Goal: Information Seeking & Learning: Learn about a topic

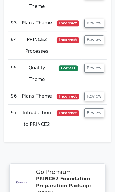
scroll to position [3481, 0]
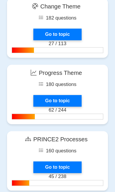
scroll to position [932, 0]
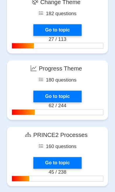
click at [48, 96] on link "Go to topic" at bounding box center [57, 97] width 48 height 12
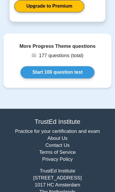
scroll to position [769, 0]
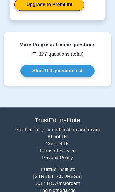
click at [39, 72] on link "Start 100 question test" at bounding box center [57, 71] width 74 height 12
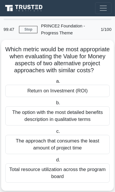
click at [22, 95] on div "Return on Investment (ROI)" at bounding box center [57, 91] width 104 height 12
click at [55, 83] on input "a. Return on Investment (ROI)" at bounding box center [55, 82] width 0 height 4
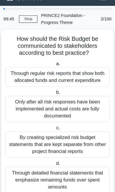
scroll to position [13, 0]
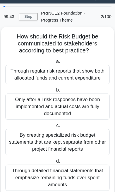
click at [26, 107] on div "Only after all risk responses have been implemented and actual costs are fully …" at bounding box center [57, 107] width 104 height 26
click at [55, 92] on input "b. Only after all risk responses have been implemented and actual costs are ful…" at bounding box center [55, 90] width 0 height 4
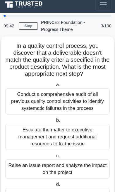
scroll to position [0, 0]
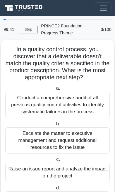
click at [31, 138] on div "Escalate the matter to executive management and request additional resources to…" at bounding box center [57, 141] width 104 height 26
click at [55, 126] on input "b. Escalate the matter to executive management and request additional resources…" at bounding box center [55, 124] width 0 height 4
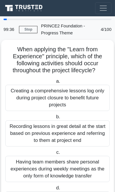
click at [27, 135] on div "Recording lessons in great detail at the start based on previous experience and…" at bounding box center [57, 134] width 104 height 26
click at [55, 119] on input "b. Recording lessons in great detail at the start based on previous experience …" at bounding box center [55, 117] width 0 height 4
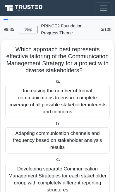
click at [30, 139] on div "Adapting communication channels and frequency based on stakeholder analysis res…" at bounding box center [57, 141] width 104 height 26
click at [55, 126] on input "b. Adapting communication channels and frequency based on stakeholder analysis …" at bounding box center [55, 124] width 0 height 4
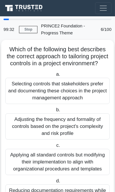
click at [25, 131] on div "Adjusting the frequency and formality of controls based on the project's comple…" at bounding box center [57, 127] width 104 height 26
click at [55, 112] on input "b. Adjusting the frequency and formality of controls based on the project's com…" at bounding box center [55, 110] width 0 height 4
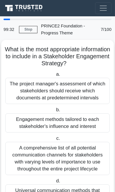
click at [20, 129] on div "Engagement methods tailored to each stakeholder's influence and interest" at bounding box center [57, 123] width 104 height 19
click at [55, 112] on input "b. Engagement methods tailored to each stakeholder's influence and interest" at bounding box center [55, 110] width 0 height 4
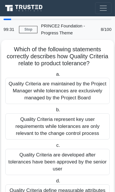
click at [18, 127] on div "Quality Criteria represent key user requirements while tolerances are only rele…" at bounding box center [57, 127] width 104 height 26
click at [55, 112] on input "b. Quality Criteria represent key user requirements while tolerances are only r…" at bounding box center [55, 110] width 0 height 4
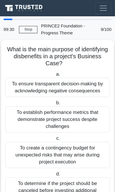
click at [19, 124] on div "To establish performance metrics that demonstrate project success despite chall…" at bounding box center [57, 120] width 104 height 26
click at [55, 105] on input "b. To establish performance metrics that demonstrate project success despite ch…" at bounding box center [55, 103] width 0 height 4
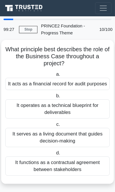
click at [18, 119] on div "It operates as a technical blueprint for deliverables" at bounding box center [57, 109] width 104 height 19
click at [55, 98] on input "b. It operates as a technical blueprint for deliverables" at bounding box center [55, 96] width 0 height 4
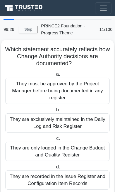
click at [20, 121] on div "They are exclusively maintained in the Daily Log and Risk Register" at bounding box center [57, 123] width 104 height 19
click at [55, 112] on input "b. They are exclusively maintained in the Daily Log and Risk Register" at bounding box center [55, 110] width 0 height 4
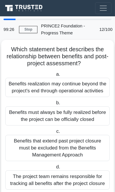
click at [18, 120] on div "Benefits must always be fully realized before the project can be officially clo…" at bounding box center [57, 116] width 104 height 19
click at [55, 105] on input "b. Benefits must always be fully realized before the project can be officially …" at bounding box center [55, 103] width 0 height 4
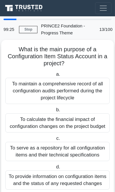
click at [20, 125] on div "To calculate the financial impact of configuration changes on the project budget" at bounding box center [57, 123] width 104 height 19
click at [55, 112] on input "b. To calculate the financial impact of configuration changes on the project bu…" at bounding box center [55, 110] width 0 height 4
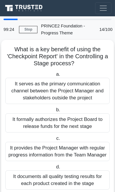
click at [20, 121] on div "It formally authorizes the Project Board to release funds for the next stage" at bounding box center [57, 123] width 104 height 19
click at [55, 112] on input "b. It formally authorizes the Project Board to release funds for the next stage" at bounding box center [55, 110] width 0 height 4
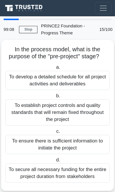
click at [96, 145] on div "To ensure there is sufficient information to initiate the project" at bounding box center [57, 144] width 104 height 19
click at [55, 134] on input "c. To ensure there is sufficient information to initiate the project" at bounding box center [55, 132] width 0 height 4
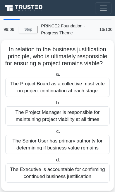
click at [91, 149] on div "The Senior User has primary authority for determining if business value remains" at bounding box center [57, 144] width 104 height 19
click at [55, 134] on input "c. The Senior User has primary authority for determining if business value rema…" at bounding box center [55, 132] width 0 height 4
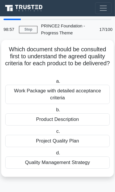
click at [68, 164] on div "Quality Management Strategy" at bounding box center [57, 163] width 104 height 12
click at [55, 155] on input "d. Quality Management Strategy" at bounding box center [55, 153] width 0 height 4
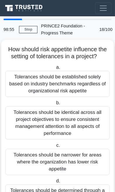
click at [77, 152] on div "Tolerances should be narrower for areas where the organization has lower risk a…" at bounding box center [57, 162] width 104 height 26
click at [55, 148] on input "c. Tolerances should be narrower for areas where the organization has lower ris…" at bounding box center [55, 146] width 0 height 4
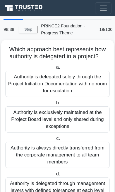
click at [88, 191] on div "Authority is delegated through management layers with defined tolerances at eac…" at bounding box center [57, 187] width 104 height 19
click at [55, 176] on input "d. Authority is delegated through management layers with defined tolerances at …" at bounding box center [55, 175] width 0 height 4
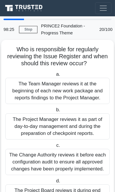
click at [101, 123] on div "The Project Manager reviews it as part of day-to-day management and during the …" at bounding box center [57, 127] width 104 height 26
click at [55, 112] on input "b. The Project Manager reviews it as part of day-to-day management and during t…" at bounding box center [55, 110] width 0 height 4
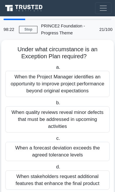
click at [95, 120] on div "When quality reviews reveal minor defects that must be addressed in upcoming ac…" at bounding box center [57, 120] width 104 height 26
click at [55, 105] on input "b. When quality reviews reveal minor defects that must be addressed in upcoming…" at bounding box center [55, 103] width 0 height 4
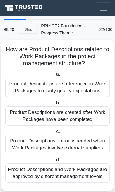
click at [92, 118] on div "Product Descriptions are created after Work Packages have been completed" at bounding box center [57, 116] width 104 height 19
click at [55, 105] on input "b. Product Descriptions are created after Work Packages have been completed" at bounding box center [55, 103] width 0 height 4
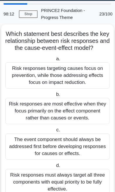
scroll to position [15, 0]
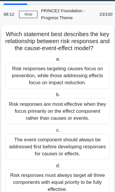
click at [84, 113] on div "Risk responses are most effective when they focus primarily on the effect compo…" at bounding box center [57, 111] width 104 height 26
click at [55, 97] on input "b. Risk responses are most effective when they focus primarily on the effect co…" at bounding box center [55, 95] width 0 height 4
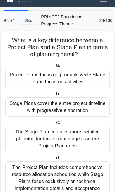
scroll to position [7, 0]
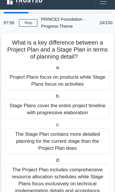
click at [99, 82] on div "Project Plans focus on products while Stage Plans focus on activities" at bounding box center [57, 80] width 104 height 19
click at [55, 70] on input "a. Project Plans focus on products while Stage Plans focus on activities" at bounding box center [55, 68] width 0 height 4
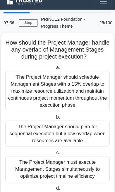
scroll to position [0, 0]
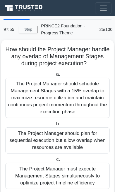
click at [74, 138] on div "The Project Manager should plan for sequential execution but allow overlap when…" at bounding box center [57, 141] width 104 height 26
click at [55, 126] on input "b. The Project Manager should plan for sequential execution but allow overlap w…" at bounding box center [55, 124] width 0 height 4
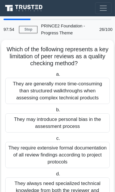
click at [80, 123] on div "They may introduce personal bias in the assessment process" at bounding box center [57, 123] width 104 height 19
click at [55, 112] on input "b. They may introduce personal bias in the assessment process" at bounding box center [55, 110] width 0 height 4
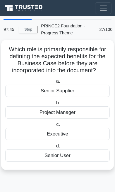
click at [70, 135] on div "Executive" at bounding box center [57, 134] width 104 height 12
click at [55, 127] on input "c. Executive" at bounding box center [55, 125] width 0 height 4
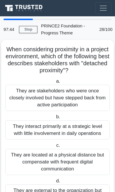
click at [74, 133] on div "They interact primarily at a strategic level with little involvement in daily o…" at bounding box center [57, 130] width 104 height 19
click at [55, 119] on input "b. They interact primarily at a strategic level with little involvement in dail…" at bounding box center [55, 117] width 0 height 4
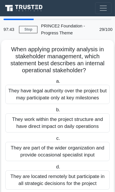
click at [78, 128] on div "They work within the project structure and have direct impact on daily operatio…" at bounding box center [57, 123] width 104 height 19
click at [55, 112] on input "b. They work within the project structure and have direct impact on daily opera…" at bounding box center [55, 110] width 0 height 4
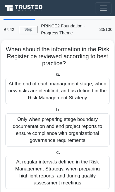
click at [78, 129] on div "Only when preparing stage boundary documentation and end project reports to ens…" at bounding box center [57, 130] width 104 height 33
click at [55, 112] on input "b. Only when preparing stage boundary documentation and end project reports to …" at bounding box center [55, 110] width 0 height 4
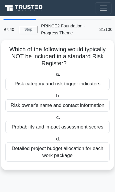
click at [76, 128] on div "Probability and impact assessment scores" at bounding box center [57, 127] width 104 height 12
click at [55, 120] on input "c. Probability and impact assessment scores" at bounding box center [55, 118] width 0 height 4
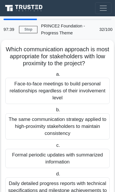
click at [78, 130] on div "The same communication strategy applied to high-proximity stakeholders to maint…" at bounding box center [57, 127] width 104 height 26
click at [55, 112] on input "b. The same communication strategy applied to high-proximity stakeholders to ma…" at bounding box center [55, 110] width 0 height 4
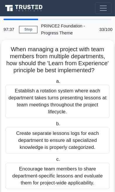
click at [77, 135] on div "Create separate lessons logs for each department to ensure all specialized know…" at bounding box center [57, 141] width 104 height 26
click at [55, 126] on input "b. Create separate lessons logs for each department to ensure all specialized k…" at bounding box center [55, 124] width 0 height 4
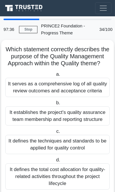
click at [76, 121] on div "It establishes the project's quality assurance team membership and reporting st…" at bounding box center [57, 116] width 104 height 19
click at [55, 105] on input "b. It establishes the project's quality assurance team membership and reporting…" at bounding box center [55, 103] width 0 height 4
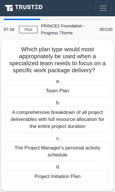
click at [80, 121] on div "A comprehensive breakdown of all project deliverables with full resource alloca…" at bounding box center [57, 120] width 104 height 26
click at [55, 105] on input "b. A comprehensive breakdown of all project deliverables with full resource all…" at bounding box center [55, 103] width 0 height 4
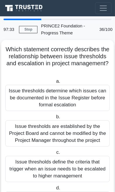
click at [74, 131] on div "Issue thresholds are established by the Project Board and cannot be modified by…" at bounding box center [57, 134] width 104 height 26
click at [55, 119] on input "b. Issue thresholds are established by the Project Board and cannot be modified…" at bounding box center [55, 117] width 0 height 4
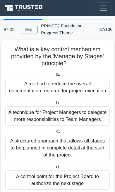
click at [67, 135] on div "A structured approach that allows all stages to be planned in complete detail a…" at bounding box center [57, 148] width 104 height 26
click at [55, 134] on input "c. A structured approach that allows all stages to be planned in complete detai…" at bounding box center [55, 132] width 0 height 4
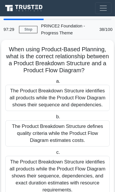
click at [74, 135] on div "The Product Breakdown Structure defines quality criteria while the Product Flow…" at bounding box center [57, 134] width 104 height 26
click at [55, 119] on input "b. The Product Breakdown Structure defines quality criteria while the Product F…" at bounding box center [55, 117] width 0 height 4
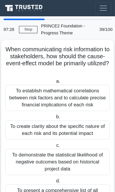
click at [75, 134] on div "To create clarity about the specific nature of each risk and its potential impa…" at bounding box center [57, 130] width 104 height 19
click at [55, 119] on input "b. To create clarity about the specific nature of each risk and its potential i…" at bounding box center [55, 117] width 0 height 4
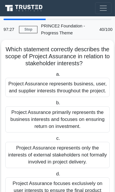
click at [76, 124] on div "Project Assurance primarily represents the business interests and focuses on en…" at bounding box center [57, 120] width 104 height 26
click at [55, 105] on input "b. Project Assurance primarily represents the business interests and focuses on…" at bounding box center [55, 103] width 0 height 4
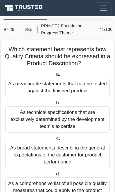
click at [77, 121] on div "As technical specifications that are exclusively determined by the development …" at bounding box center [57, 120] width 104 height 26
click at [55, 105] on input "b. As technical specifications that are exclusively determined by the developme…" at bounding box center [55, 103] width 0 height 4
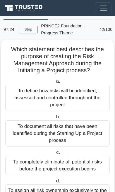
click at [71, 135] on div "To document all risks that have been identified during the Starting Up a Projec…" at bounding box center [57, 134] width 104 height 26
click at [55, 119] on input "b. To document all risks that have been identified during the Starting Up a Pro…" at bounding box center [55, 117] width 0 height 4
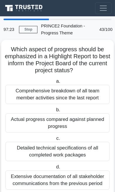
click at [75, 126] on div "Actual progress compared against planned progress" at bounding box center [57, 123] width 104 height 19
click at [55, 112] on input "b. Actual progress compared against planned progress" at bounding box center [55, 110] width 0 height 4
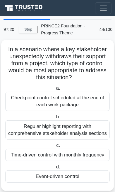
click at [69, 130] on div "Regular highlight reporting with comprehensive stakeholder analysis sections" at bounding box center [57, 130] width 104 height 19
click at [55, 119] on input "b. Regular highlight reporting with comprehensive stakeholder analysis sections" at bounding box center [55, 117] width 0 height 4
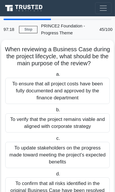
click at [72, 128] on div "To verify that the project remains viable and aligned with corporate strategy" at bounding box center [57, 123] width 104 height 19
click at [55, 112] on input "b. To verify that the project remains viable and aligned with corporate strategy" at bounding box center [55, 110] width 0 height 4
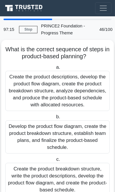
click at [69, 135] on div "Develop the product flow diagram, create the product breakdown structure, estab…" at bounding box center [57, 137] width 104 height 33
click at [55, 119] on input "b. Develop the product flow diagram, create the product breakdown structure, es…" at bounding box center [55, 117] width 0 height 4
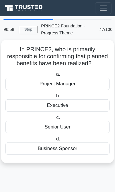
click at [90, 84] on div "Project Manager" at bounding box center [57, 84] width 104 height 12
click at [55, 76] on input "a. Project Manager" at bounding box center [55, 75] width 0 height 4
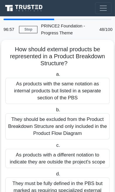
click at [67, 122] on div "They should be excluded from the Product Breakdown Structure and only included …" at bounding box center [57, 127] width 104 height 26
click at [55, 112] on input "b. They should be excluded from the Product Breakdown Structure and only includ…" at bounding box center [55, 110] width 0 height 4
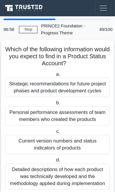
click at [68, 119] on div "Personal performance assessments of team members who created the products" at bounding box center [57, 116] width 104 height 19
click at [55, 105] on input "b. Personal performance assessments of team members who created the products" at bounding box center [55, 103] width 0 height 4
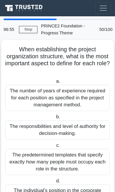
click at [64, 128] on div "The responsibilities and level of authority for decision-making." at bounding box center [57, 130] width 104 height 19
click at [55, 119] on input "b. The responsibilities and level of authority for decision-making." at bounding box center [55, 117] width 0 height 4
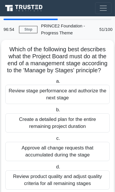
click at [64, 125] on div "Create a detailed plan for the entire remaining project duration" at bounding box center [57, 123] width 104 height 19
click at [55, 112] on input "b. Create a detailed plan for the entire remaining project duration" at bounding box center [55, 110] width 0 height 4
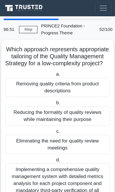
click at [58, 126] on div "Reducing the formality of quality reviews while maintaining their purpose" at bounding box center [57, 116] width 104 height 19
click at [55, 105] on input "b. Reducing the formality of quality reviews while maintaining their purpose" at bounding box center [55, 103] width 0 height 4
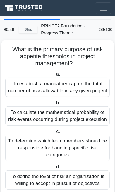
click at [55, 126] on div "To calculate the mathematical probability of risk events occurring during proje…" at bounding box center [57, 116] width 104 height 19
click at [55, 105] on input "b. To calculate the mathematical probability of risk events occurring during pr…" at bounding box center [55, 103] width 0 height 4
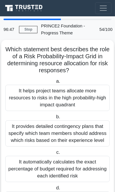
click at [56, 134] on div "It provides detailed contingency plans that specify which team members should a…" at bounding box center [57, 134] width 104 height 26
click at [55, 119] on input "b. It provides detailed contingency plans that specify which team members shoul…" at bounding box center [55, 117] width 0 height 4
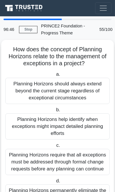
click at [61, 128] on div "Planning Horizons help identify when exceptions might impact detailed planning …" at bounding box center [57, 127] width 104 height 26
click at [55, 112] on input "b. Planning Horizons help identify when exceptions might impact detailed planni…" at bounding box center [55, 110] width 0 height 4
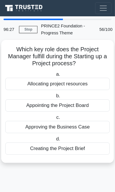
click at [70, 151] on div "Creating the Project Brief" at bounding box center [57, 149] width 104 height 12
click at [55, 141] on input "d. Creating the Project Brief" at bounding box center [55, 139] width 0 height 4
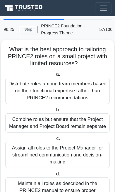
click at [61, 140] on label "c. Assign all roles to the Project Manager for streamlined communication and de…" at bounding box center [57, 151] width 104 height 33
click at [55, 140] on input "c. Assign all roles to the Project Manager for streamlined communication and de…" at bounding box center [55, 139] width 0 height 4
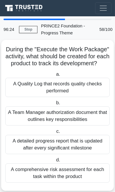
click at [63, 143] on div "A detailed progress report that is updated after every significant milestone" at bounding box center [57, 144] width 104 height 19
click at [55, 134] on input "c. A detailed progress report that is updated after every significant milestone" at bounding box center [55, 132] width 0 height 4
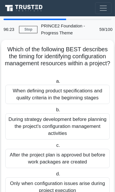
click at [67, 130] on div "During strategy development before planning the project's configuration managem…" at bounding box center [57, 127] width 104 height 26
click at [55, 112] on input "b. During strategy development before planning the project's configuration mana…" at bounding box center [55, 110] width 0 height 4
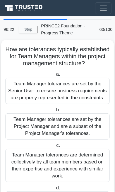
click at [67, 128] on div "Team Manager tolerances are set by the Project Manager and are a subset of the …" at bounding box center [57, 127] width 104 height 26
click at [55, 112] on input "b. Team Manager tolerances are set by the Project Manager and are a subset of t…" at bounding box center [55, 110] width 0 height 4
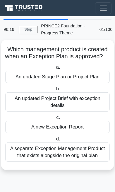
click at [65, 127] on div "A new Exception Report" at bounding box center [57, 127] width 104 height 12
click at [55, 120] on input "c. A new Exception Report" at bounding box center [55, 118] width 0 height 4
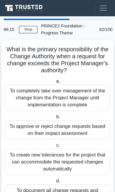
click at [67, 130] on div "To approve or reject change requests based on their impact assessment" at bounding box center [57, 130] width 104 height 19
click at [55, 119] on input "b. To approve or reject change requests based on their impact assessment" at bounding box center [55, 117] width 0 height 4
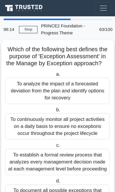
click at [63, 128] on div "To continuously monitor all project activities on a daily basis to ensure no ex…" at bounding box center [57, 127] width 104 height 26
click at [55, 112] on input "b. To continuously monitor all project activities on a daily basis to ensure no…" at bounding box center [55, 110] width 0 height 4
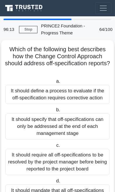
click at [66, 127] on div "It should specify that off-specifications can only be addressed at the end of e…" at bounding box center [57, 127] width 104 height 26
click at [55, 112] on input "b. It should specify that off-specifications can only be addressed at the end o…" at bounding box center [55, 110] width 0 height 4
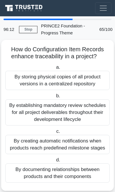
click at [65, 121] on div "By establishing mandatory review schedules for all project deliverables through…" at bounding box center [57, 113] width 104 height 26
click at [55, 98] on input "b. By establishing mandatory review schedules for all project deliverables thro…" at bounding box center [55, 96] width 0 height 4
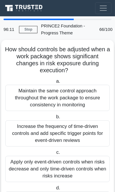
click at [62, 129] on div "Increase the frequency of time-driven controls and add specific trigger points …" at bounding box center [57, 134] width 104 height 26
click at [55, 119] on input "b. Increase the frequency of time-driven controls and add specific trigger poin…" at bounding box center [55, 117] width 0 height 4
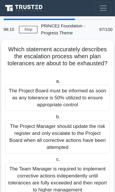
click at [65, 128] on div "The Project Manager should update the risk register and only escalate to the Pr…" at bounding box center [57, 137] width 104 height 33
click at [55, 119] on input "b. The Project Manager should update the risk register and only escalate to the…" at bounding box center [55, 117] width 0 height 4
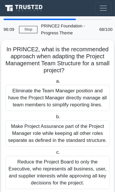
click at [67, 133] on div "Make Project Assurance part of the Project Manager role while keeping all other…" at bounding box center [57, 134] width 104 height 26
click at [55, 119] on input "b. Make Project Assurance part of the Project Manager role while keeping all ot…" at bounding box center [55, 117] width 0 height 4
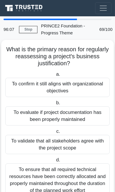
click at [70, 118] on div "To evaluate if project documentation has been properly maintained" at bounding box center [57, 116] width 104 height 19
click at [55, 105] on input "b. To evaluate if project documentation has been properly maintained" at bounding box center [55, 103] width 0 height 4
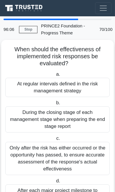
click at [66, 124] on div "During the closing stage of each management stage when preparing the end stage …" at bounding box center [57, 120] width 104 height 26
click at [55, 105] on input "b. During the closing stage of each management stage when preparing the end sta…" at bounding box center [55, 103] width 0 height 4
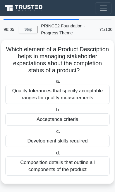
click at [69, 122] on div "Acceptance criteria" at bounding box center [57, 120] width 104 height 12
click at [55, 112] on input "b. Acceptance criteria" at bounding box center [55, 110] width 0 height 4
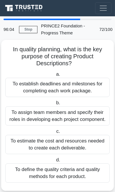
click at [66, 124] on div "To assign team members and specify their roles in developing each project compo…" at bounding box center [57, 116] width 104 height 19
click at [55, 105] on input "b. To assign team members and specify their roles in developing each project co…" at bounding box center [55, 103] width 0 height 4
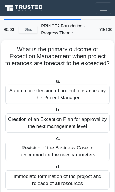
click at [71, 129] on div "Creation of an Exception Plan for approval by the next management level" at bounding box center [57, 123] width 104 height 19
click at [55, 112] on input "b. Creation of an Exception Plan for approval by the next management level" at bounding box center [55, 110] width 0 height 4
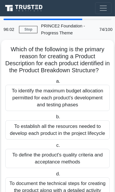
click at [72, 130] on div "To establish all the resources needed to develop each product in the project li…" at bounding box center [57, 130] width 104 height 19
click at [55, 119] on input "b. To establish all the resources needed to develop each product in the project…" at bounding box center [55, 117] width 0 height 4
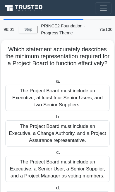
click at [73, 130] on div "The Project Board must include an Executive, a Change Authority, and a Project …" at bounding box center [57, 134] width 104 height 26
click at [55, 119] on input "b. The Project Board must include an Executive, a Change Authority, and a Proje…" at bounding box center [55, 117] width 0 height 4
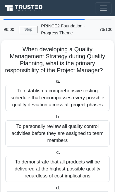
click at [73, 135] on div "To personally review all quality control activities before they are assigned to…" at bounding box center [57, 134] width 104 height 26
click at [55, 119] on input "b. To personally review all quality control activities before they are assigned…" at bounding box center [55, 117] width 0 height 4
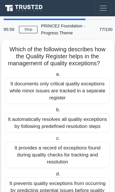
click at [74, 132] on div "It automatically resolves all quality exceptions by following predefined resolu…" at bounding box center [57, 123] width 104 height 19
click at [55, 112] on input "b. It automatically resolves all quality exceptions by following predefined res…" at bounding box center [55, 110] width 0 height 4
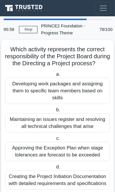
click at [74, 133] on div "Maintaining an issues register and resolving all technical challenges that arise" at bounding box center [57, 123] width 104 height 19
click at [55, 112] on input "b. Maintaining an issues register and resolving all technical challenges that a…" at bounding box center [55, 110] width 0 height 4
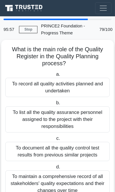
click at [70, 129] on div "To list all the quality assurance personnel assigned to the project with their …" at bounding box center [57, 120] width 104 height 26
click at [55, 105] on input "b. To list all the quality assurance personnel assigned to the project with the…" at bounding box center [55, 103] width 0 height 4
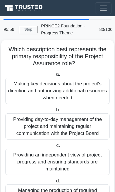
click at [67, 134] on div "Providing day-to-day management of the project and maintaining regular communic…" at bounding box center [57, 127] width 104 height 26
click at [55, 112] on input "b. Providing day-to-day management of the project and maintaining regular commu…" at bounding box center [55, 110] width 0 height 4
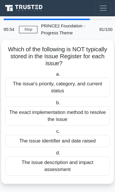
click at [73, 122] on div "The exact implementation method to resolve the issue" at bounding box center [57, 116] width 104 height 19
click at [55, 105] on input "b. The exact implementation method to resolve the issue" at bounding box center [55, 103] width 0 height 4
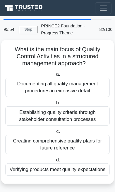
click at [70, 118] on div "Establishing quality criteria through stakeholder consultation processes" at bounding box center [57, 116] width 104 height 19
click at [55, 105] on input "b. Establishing quality criteria through stakeholder consultation processes" at bounding box center [55, 103] width 0 height 4
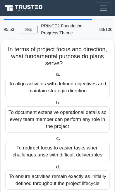
click at [65, 121] on div "To document extensive operational details so every team member can perform any …" at bounding box center [57, 120] width 104 height 26
click at [55, 105] on input "b. To document extensive operational details so every team member can perform a…" at bounding box center [55, 103] width 0 height 4
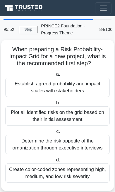
click at [66, 120] on div "Plot all identified risks on the grid based on their initial assessment" at bounding box center [57, 116] width 104 height 19
click at [55, 105] on input "b. Plot all identified risks on the grid based on their initial assessment" at bounding box center [55, 103] width 0 height 4
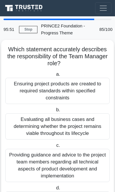
click at [65, 126] on div "Evaluating all business cases and determining whether the project remains viabl…" at bounding box center [57, 127] width 104 height 26
click at [55, 112] on input "b. Evaluating all business cases and determining whether the project remains vi…" at bounding box center [55, 110] width 0 height 4
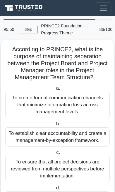
click at [62, 136] on div "To establish clear accountability and create a management-by-exception framewor…" at bounding box center [57, 137] width 104 height 19
click at [55, 126] on input "b. To establish clear accountability and create a management-by-exception frame…" at bounding box center [55, 124] width 0 height 4
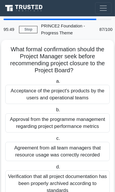
click at [67, 131] on div "Approval from the programme management regarding project performance metrics" at bounding box center [57, 123] width 104 height 19
click at [55, 112] on input "b. Approval from the programme management regarding project performance metrics" at bounding box center [55, 110] width 0 height 4
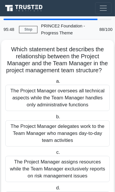
click at [67, 131] on div "The Project Manager delegates work to the Team Manager who manages day-to-day t…" at bounding box center [57, 134] width 104 height 26
click at [55, 119] on input "b. The Project Manager delegates work to the Team Manager who manages day-to-da…" at bounding box center [55, 117] width 0 height 4
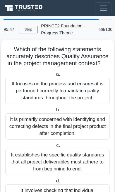
click at [69, 134] on div "It is primarily concerned with identifying and correcting defects in the final …" at bounding box center [57, 127] width 104 height 26
click at [55, 112] on input "b. It is primarily concerned with identifying and correcting defects in the fin…" at bounding box center [55, 110] width 0 height 4
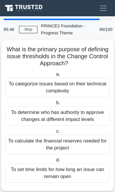
click at [71, 122] on div "To determine who has authority to approve changes at different impact levels" at bounding box center [57, 116] width 104 height 19
click at [55, 105] on input "b. To determine who has authority to approve changes at different impact levels" at bounding box center [55, 103] width 0 height 4
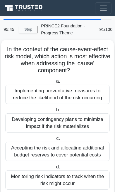
click at [68, 130] on div "Developing contingency plans to minimize impact if the risk materializes" at bounding box center [57, 123] width 104 height 19
click at [55, 112] on input "b. Developing contingency plans to minimize impact if the risk materializes" at bounding box center [55, 110] width 0 height 4
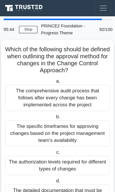
click at [71, 133] on div "The specific timeframes for approving changes based on the project management t…" at bounding box center [57, 134] width 104 height 26
click at [55, 119] on input "b. The specific timeframes for approving changes based on the project managemen…" at bounding box center [55, 117] width 0 height 4
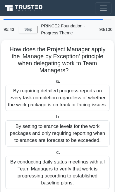
click at [67, 131] on div "By setting tolerance levels for the work packages and only requiring reporting …" at bounding box center [57, 134] width 104 height 26
click at [55, 119] on input "b. By setting tolerance levels for the work packages and only requiring reporti…" at bounding box center [55, 117] width 0 height 4
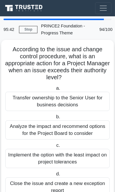
click at [68, 130] on div "Analyze the impact and recommend options for the Project Board to consider" at bounding box center [57, 130] width 104 height 19
click at [55, 119] on input "b. Analyze the impact and recommend options for the Project Board to consider" at bounding box center [55, 117] width 0 height 4
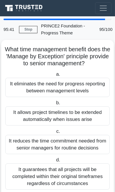
click at [62, 140] on div "It reduces the time commitment needed from senior managers for routine decisions" at bounding box center [57, 144] width 104 height 19
click at [55, 134] on input "c. It reduces the time commitment needed from senior managers for routine decis…" at bounding box center [55, 132] width 0 height 4
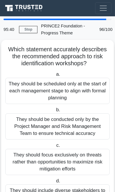
click at [70, 126] on div "They should be conducted only by the Project Manager and Risk Management Team t…" at bounding box center [57, 127] width 104 height 26
click at [55, 112] on input "b. They should be conducted only by the Project Manager and Risk Management Tea…" at bounding box center [55, 110] width 0 height 4
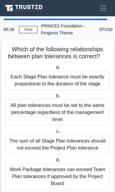
click at [75, 113] on div "All plan tolerances must be set to the same percentage regardless of the manage…" at bounding box center [57, 113] width 104 height 26
click at [55, 98] on input "b. All plan tolerances must be set to the same percentage regardless of the man…" at bounding box center [55, 96] width 0 height 4
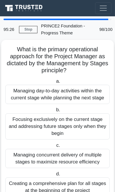
click at [89, 91] on div "Managing day-to-day activities within the current stage while planning the next…" at bounding box center [57, 94] width 104 height 19
click at [55, 83] on input "a. Managing day-to-day activities within the current stage while planning the n…" at bounding box center [55, 82] width 0 height 4
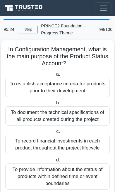
click at [72, 120] on div "To document the technical specifications of all products created during the pro…" at bounding box center [57, 116] width 104 height 19
click at [55, 105] on input "b. To document the technical specifications of all products created during the …" at bounding box center [55, 103] width 0 height 4
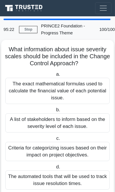
click at [68, 128] on div "A list of stakeholders to inform based on the severity level of each issue." at bounding box center [57, 123] width 104 height 19
click at [55, 112] on input "b. A list of stakeholders to inform based on the severity level of each issue." at bounding box center [55, 110] width 0 height 4
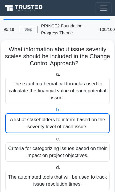
click at [25, 29] on link "Stop" at bounding box center [28, 29] width 18 height 7
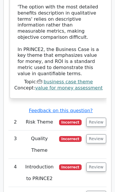
scroll to position [1173, 0]
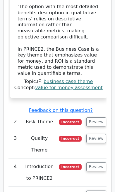
click at [95, 118] on button "Review" at bounding box center [96, 122] width 20 height 9
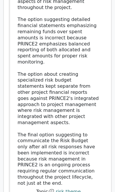
scroll to position [1557, 0]
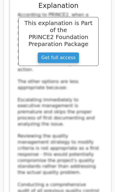
scroll to position [2002, 0]
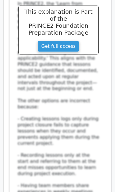
scroll to position [2482, 0]
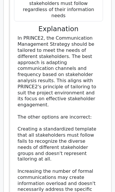
scroll to position [2996, 0]
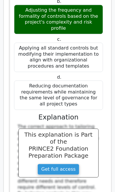
scroll to position [3413, 0]
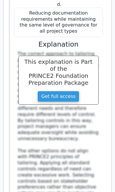
scroll to position [3485, 0]
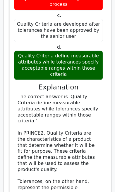
scroll to position [4421, 0]
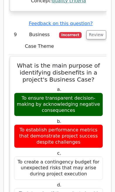
scroll to position [4859, 0]
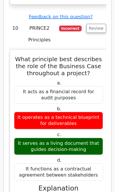
scroll to position [5353, 0]
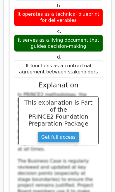
scroll to position [5449, 0]
